Goal: Find specific fact: Find specific fact

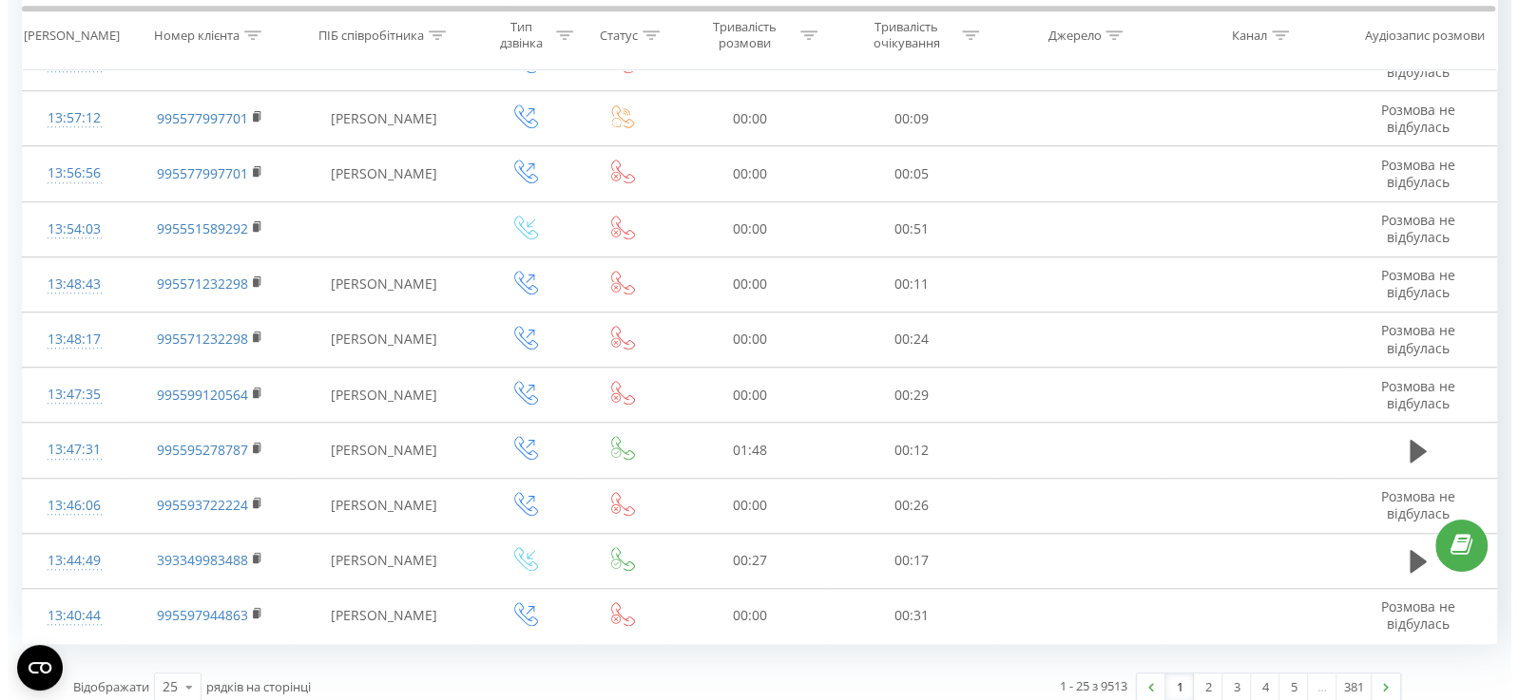
scroll to position [1032, 0]
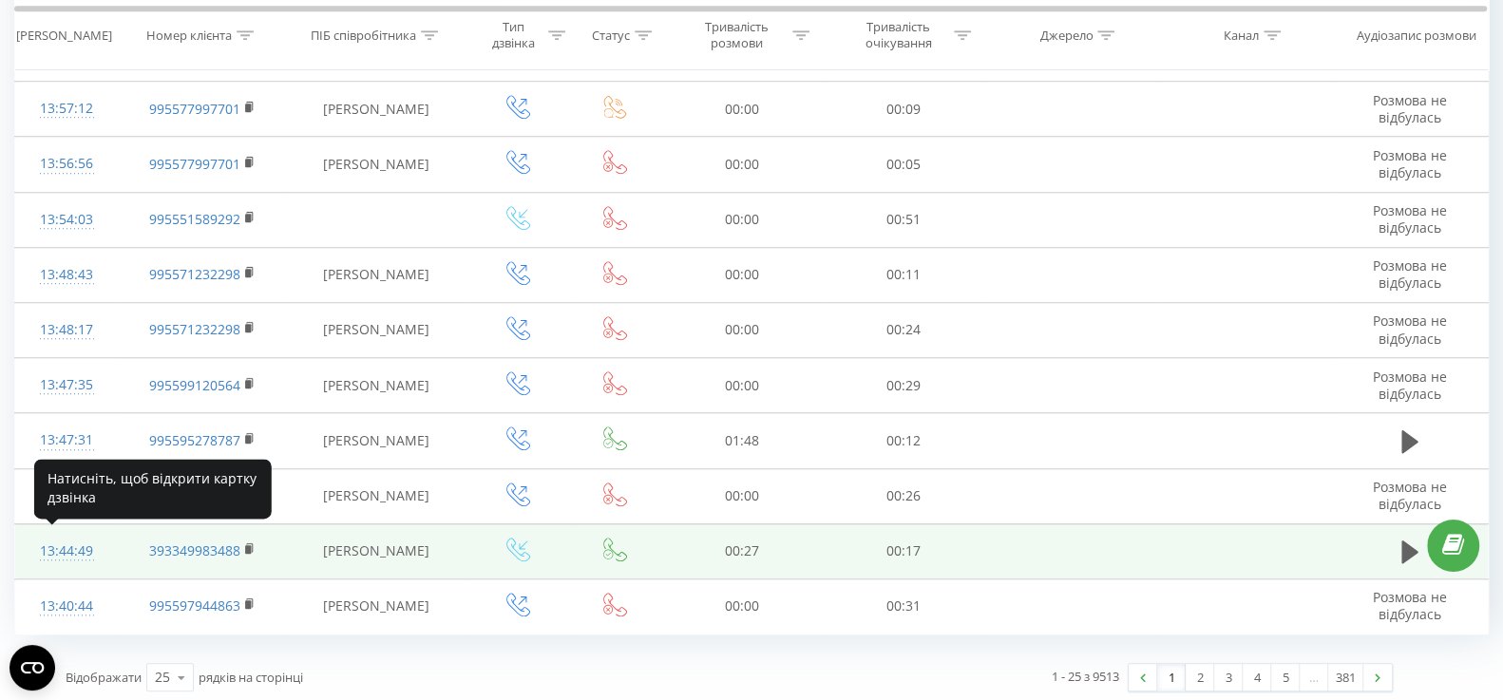
click at [61, 550] on div "13:44:49" at bounding box center [66, 551] width 65 height 37
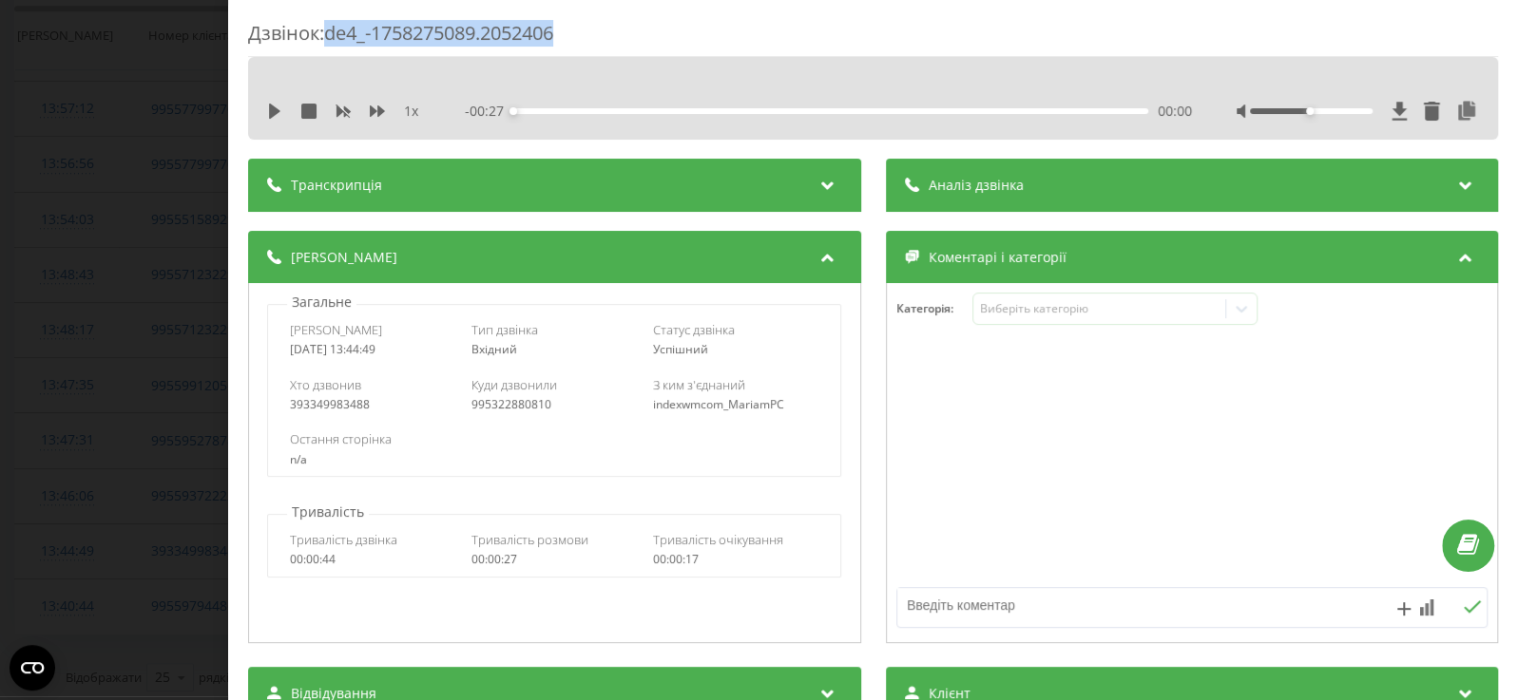
drag, startPoint x: 327, startPoint y: 38, endPoint x: 629, endPoint y: 38, distance: 302.2
click at [629, 38] on div "Дзвінок : de4_-1758275089.2052406" at bounding box center [873, 38] width 1250 height 37
copy div "de4_-1758275089.2052406"
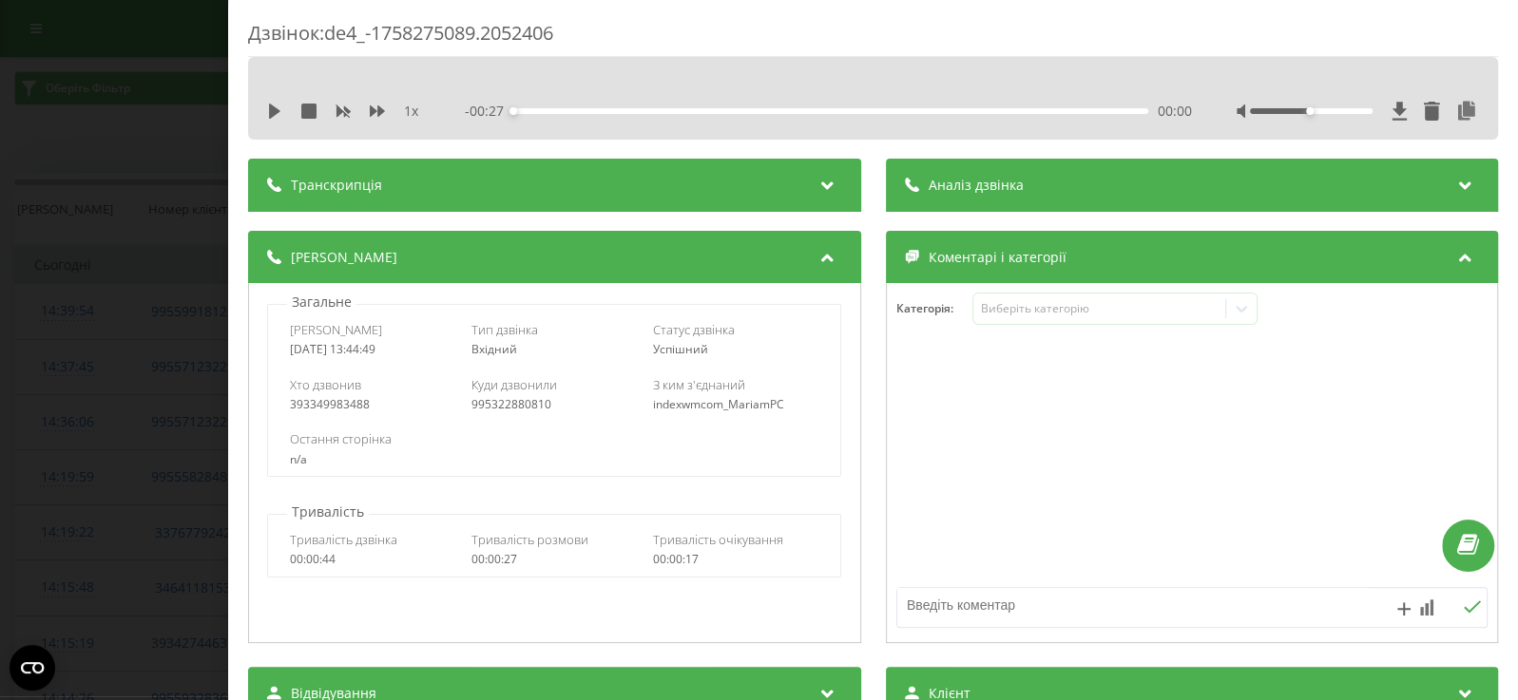
click at [325, 409] on div "393349983488" at bounding box center [372, 404] width 165 height 13
copy div "393349983488"
